Goal: Find specific page/section: Find specific page/section

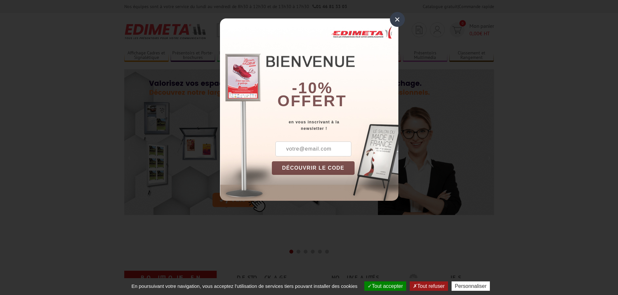
click at [397, 19] on div "×" at bounding box center [397, 19] width 15 height 15
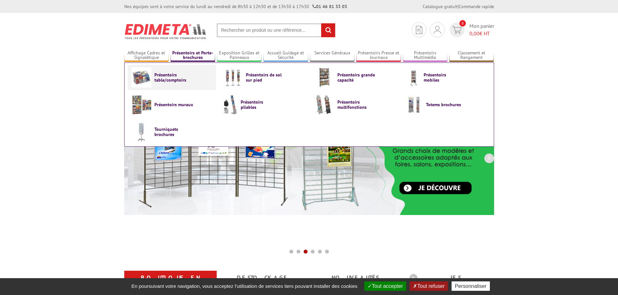
click at [162, 80] on span "Présentoirs table/comptoirs" at bounding box center [173, 77] width 39 height 10
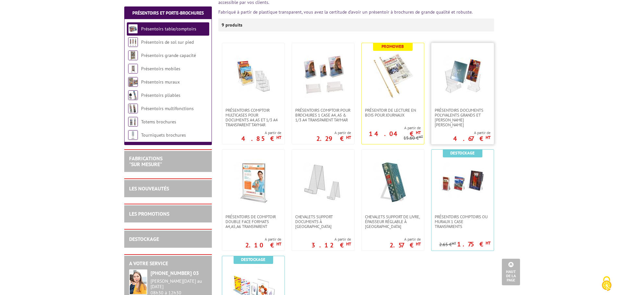
scroll to position [97, 0]
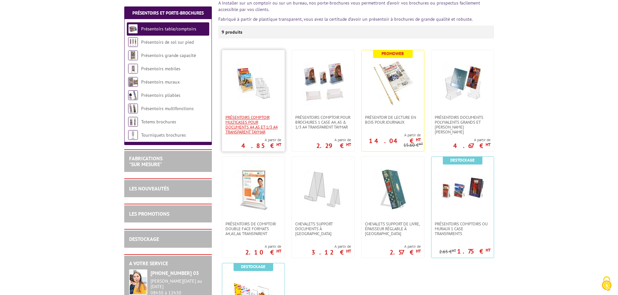
click at [252, 123] on span "Présentoirs comptoir multicases POUR DOCUMENTS A4,A5 ET 1/3 A4 TRANSPARENT TAYM…" at bounding box center [253, 124] width 56 height 19
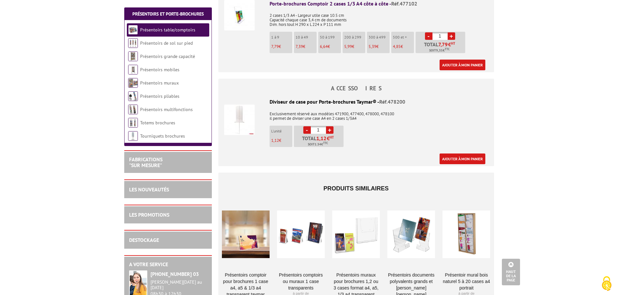
scroll to position [1557, 0]
